Goal: Task Accomplishment & Management: Use online tool/utility

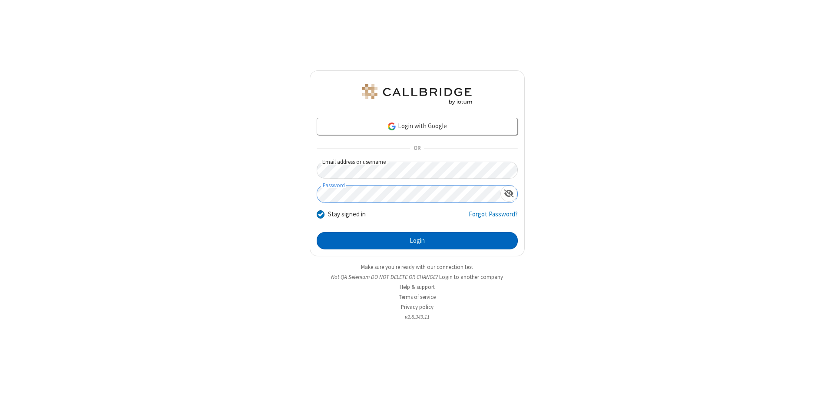
click at [417, 241] on button "Login" at bounding box center [417, 240] width 201 height 17
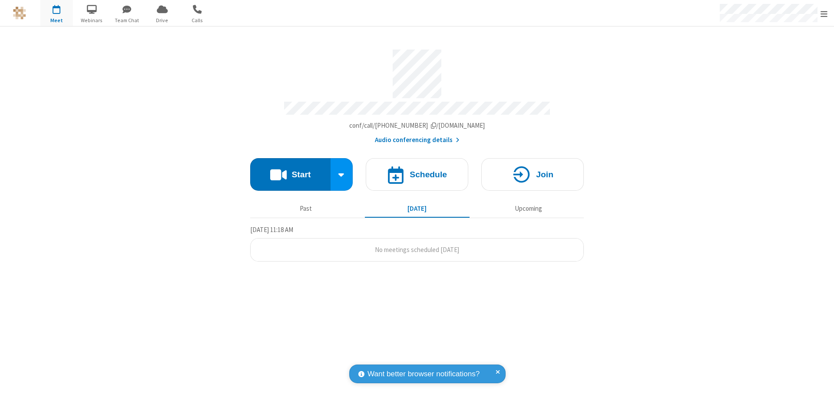
click at [290, 170] on button "Start" at bounding box center [290, 174] width 80 height 33
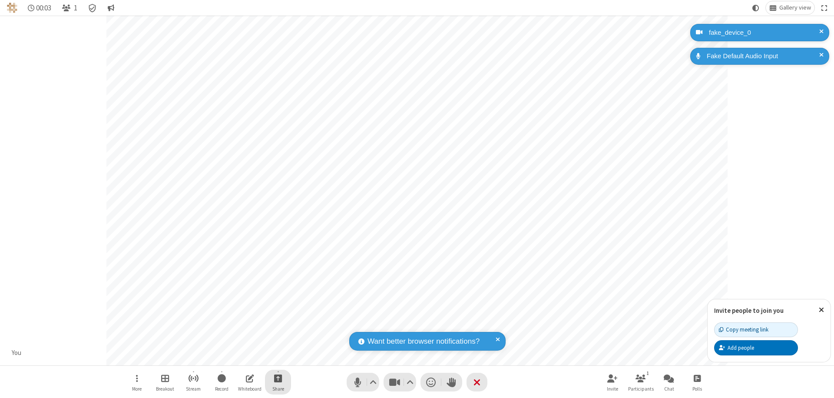
click at [278, 378] on span "Start sharing" at bounding box center [278, 378] width 8 height 11
click at [243, 357] on span "Share my screen" at bounding box center [243, 357] width 10 height 7
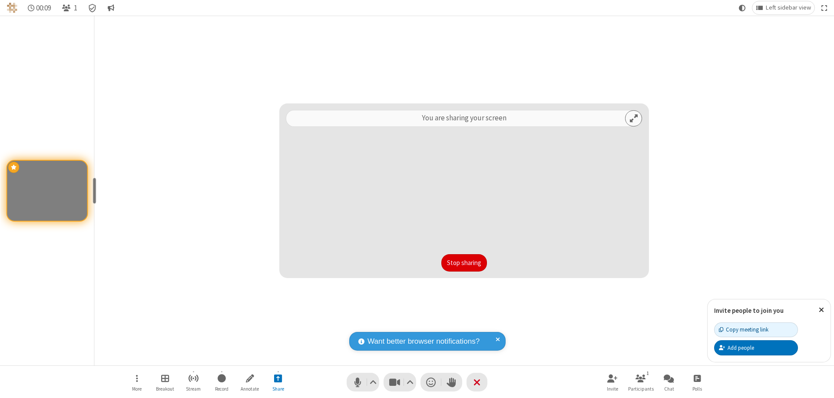
click at [464, 263] on button "Stop sharing" at bounding box center [464, 262] width 46 height 17
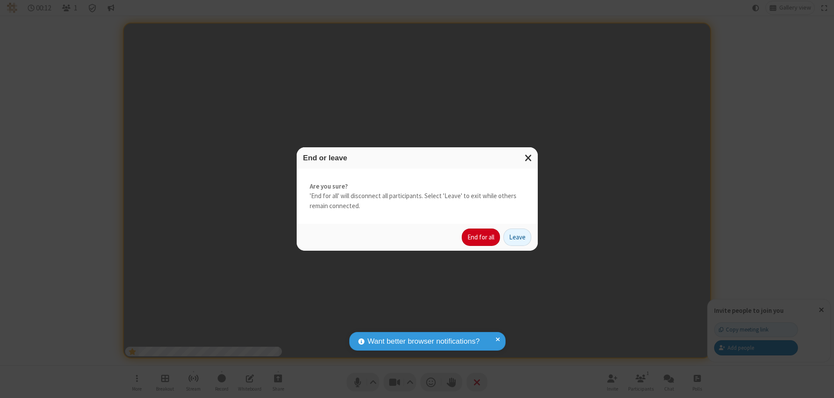
click at [481, 237] on button "End for all" at bounding box center [481, 237] width 38 height 17
